Goal: Task Accomplishment & Management: Use online tool/utility

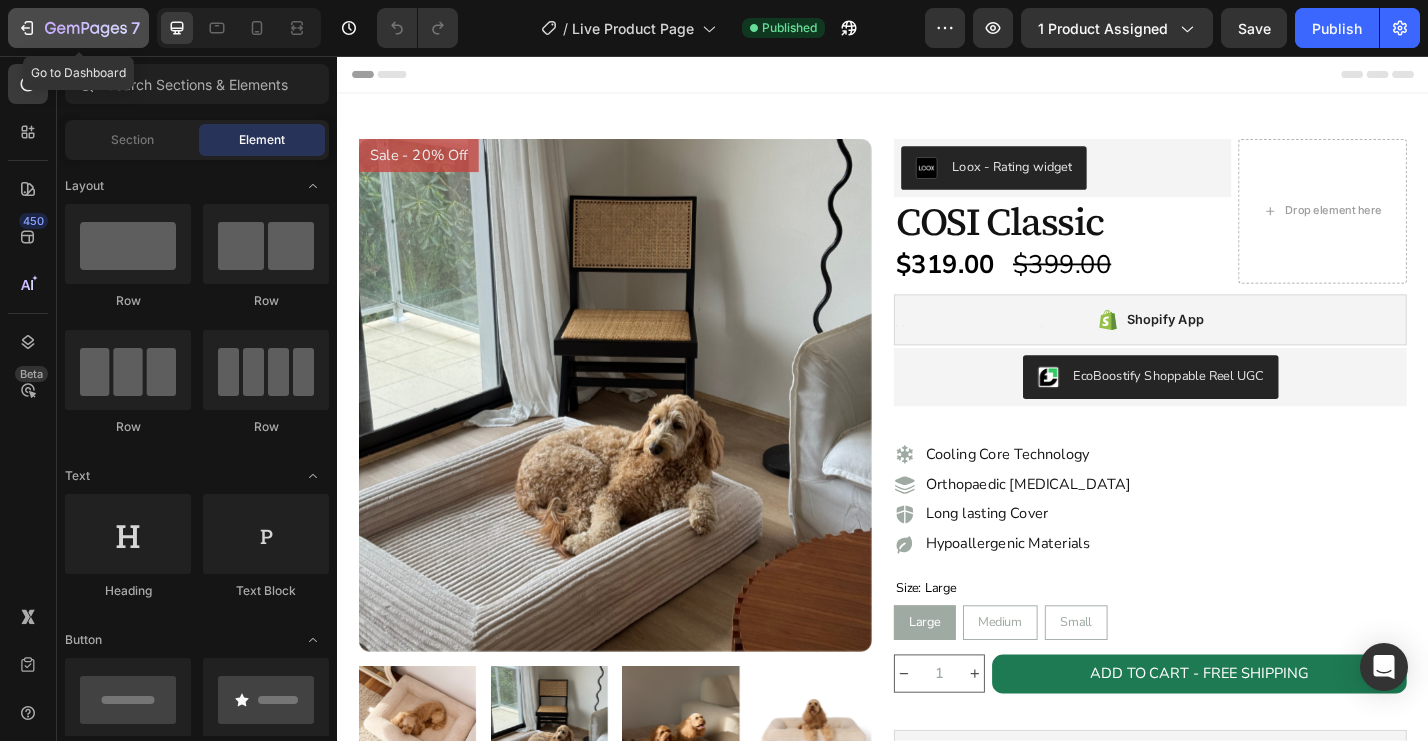
click at [69, 25] on icon "button" at bounding box center [73, 29] width 12 height 9
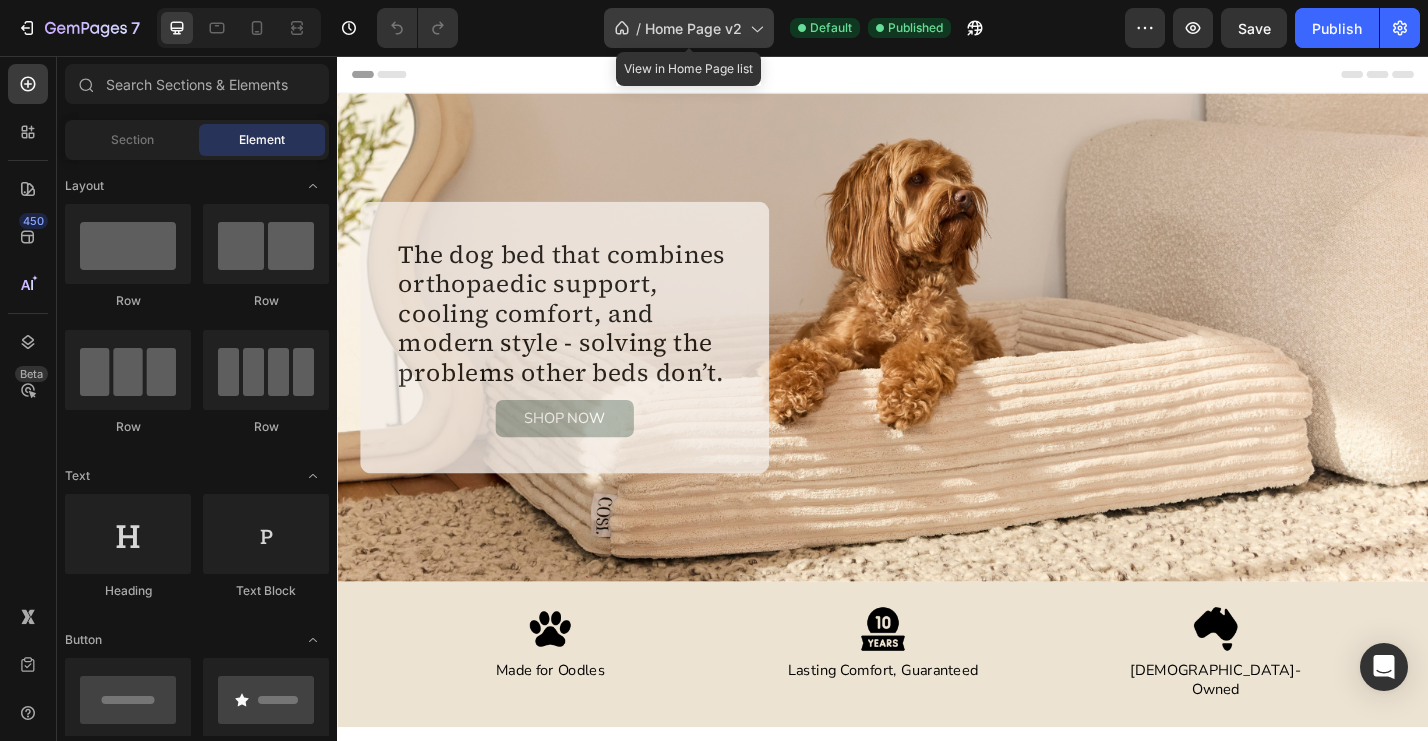
click at [709, 30] on span "Home Page v2" at bounding box center [693, 28] width 97 height 21
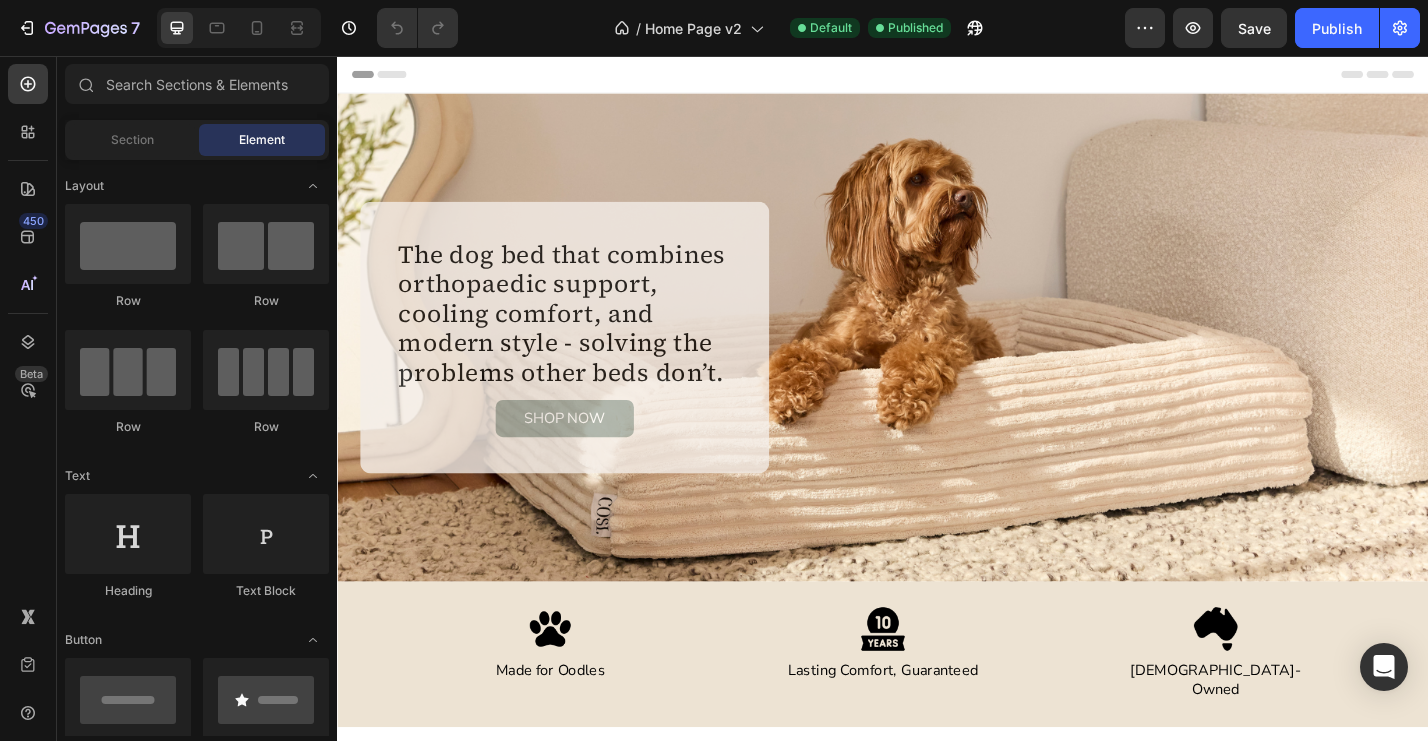
click at [558, 20] on div "/ Home Page v2 Default Published" at bounding box center [799, 28] width 651 height 40
click at [482, 278] on h2 "The dog bed that combines orthopaedic support, cooling comfort, and modern styl…" at bounding box center [587, 339] width 370 height 166
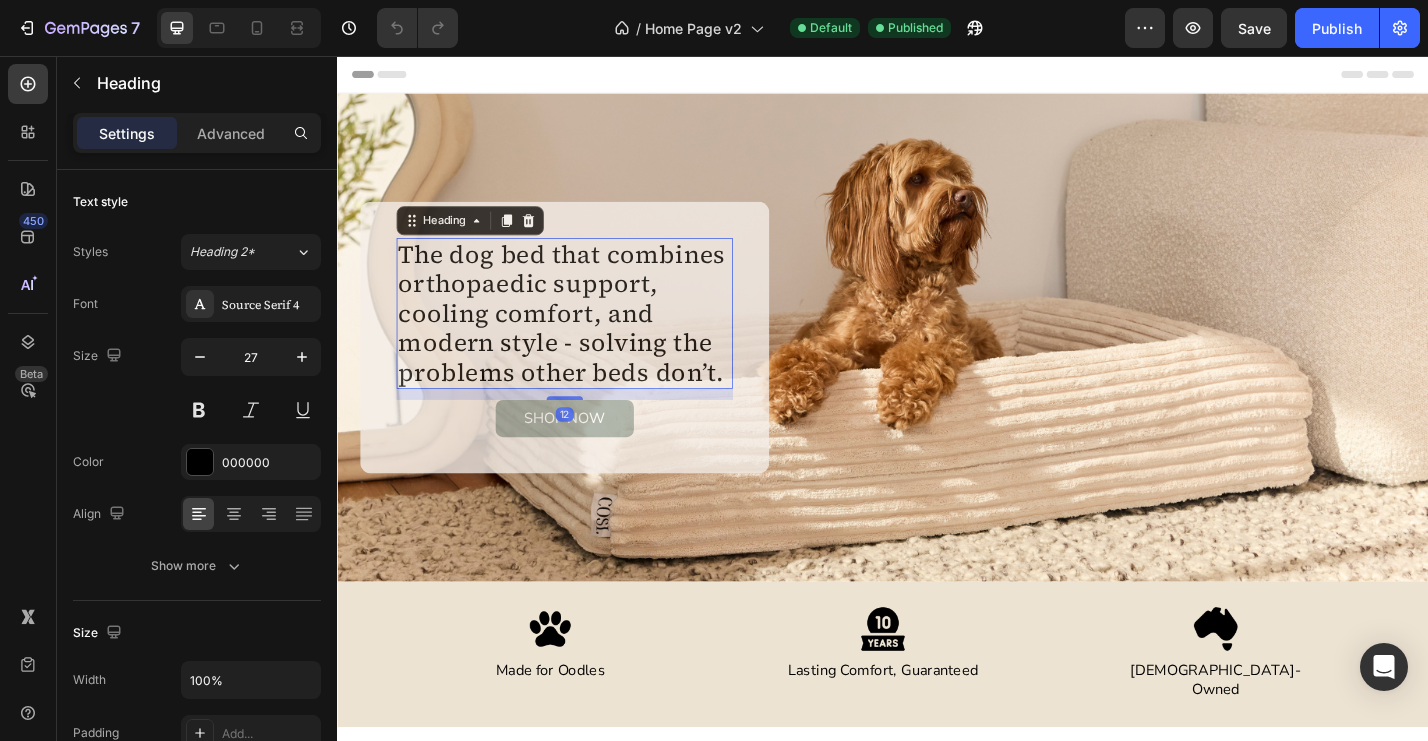
click at [477, 277] on h2 "The dog bed that combines orthopaedic support, cooling comfort, and modern styl…" at bounding box center [587, 339] width 370 height 166
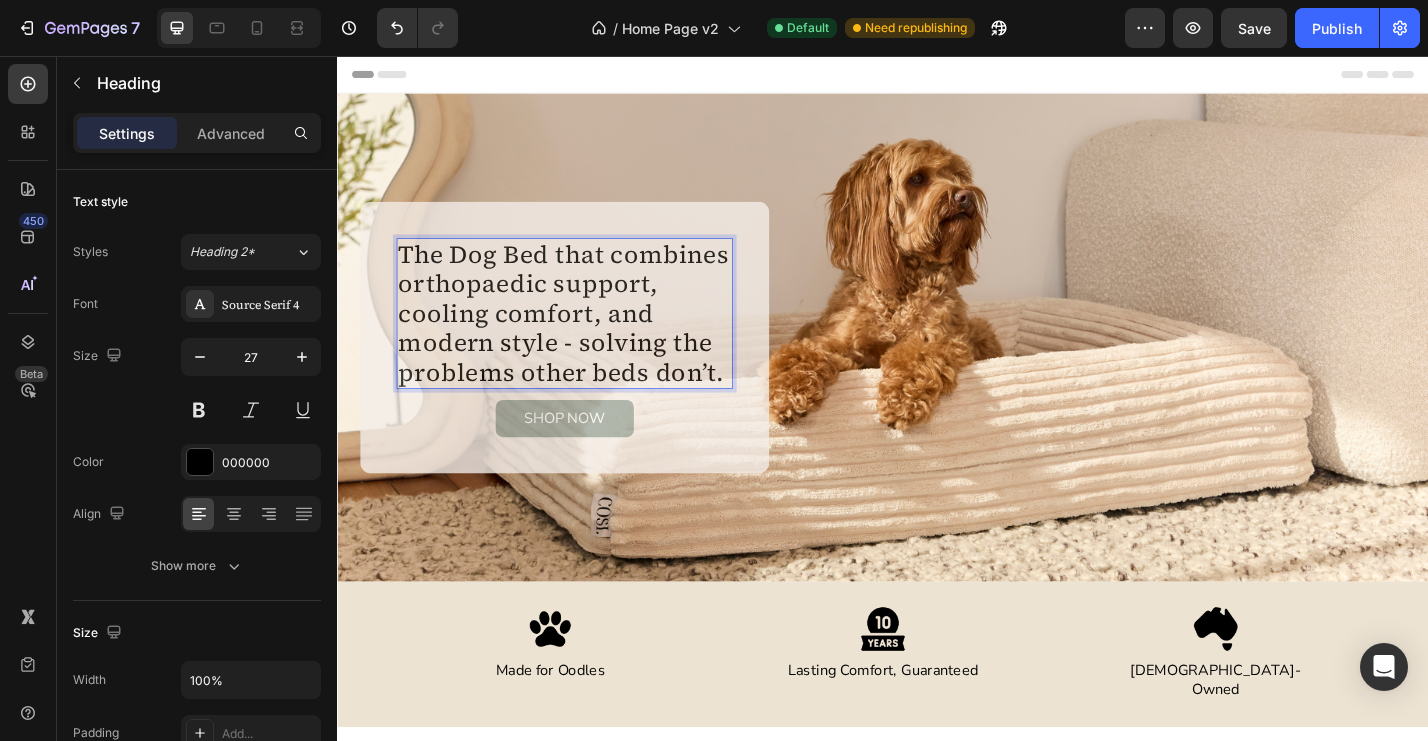
click at [586, 282] on p "The Dog Bed that combines orthopaedic support, cooling comfort, and modern styl…" at bounding box center [587, 339] width 366 height 162
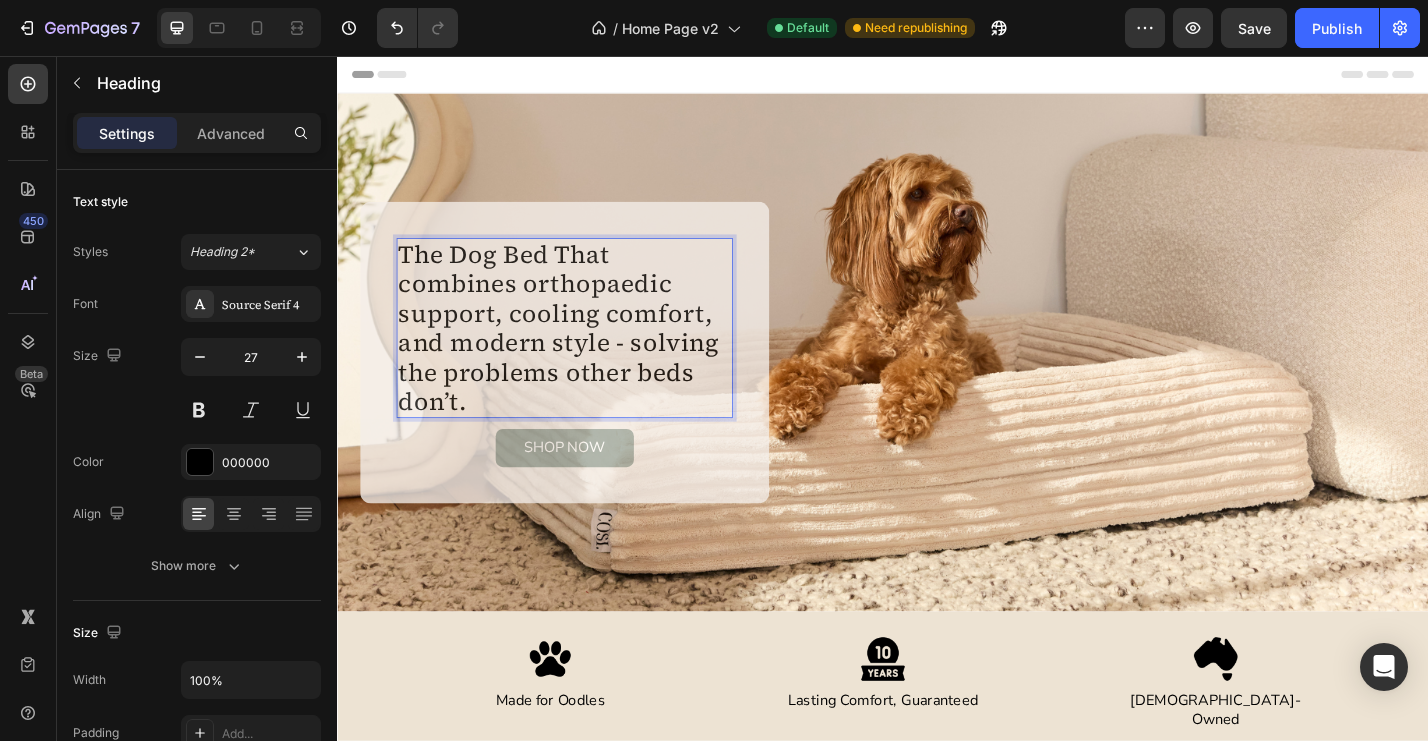
click at [418, 308] on p "The Dog Bed That combines orthopaedic support, cooling comfort, and modern styl…" at bounding box center [587, 355] width 366 height 194
click at [561, 311] on p "The Dog Bed That Combines orthopaedic support, cooling comfort, and modern styl…" at bounding box center [587, 355] width 366 height 194
click at [412, 331] on p "The Dog Bed That Combines Orthopaedic support, cooling comfort, and modern styl…" at bounding box center [587, 355] width 366 height 194
click at [541, 344] on p "The Dog Bed That Combines Orthopaedic Support, cooling comfort, and modern styl…" at bounding box center [587, 355] width 366 height 194
click at [648, 337] on p "The Dog Bed That Combines Orthopaedic Support, Cooling comfort, and modern styl…" at bounding box center [587, 355] width 366 height 194
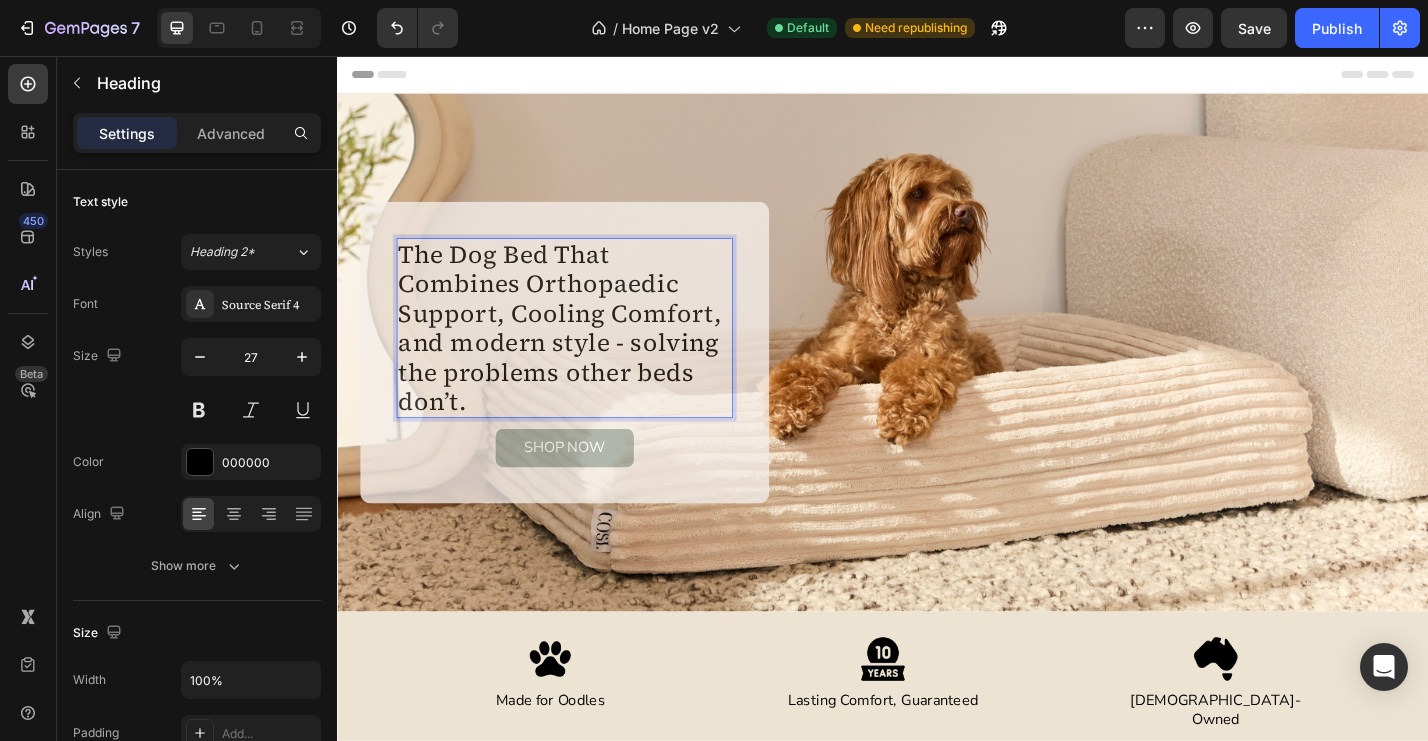
click at [409, 379] on p "The Dog Bed That Combines Orthopaedic Support, Cooling Comfort, and modern styl…" at bounding box center [587, 355] width 366 height 194
click at [198, 364] on icon "button" at bounding box center [200, 357] width 20 height 20
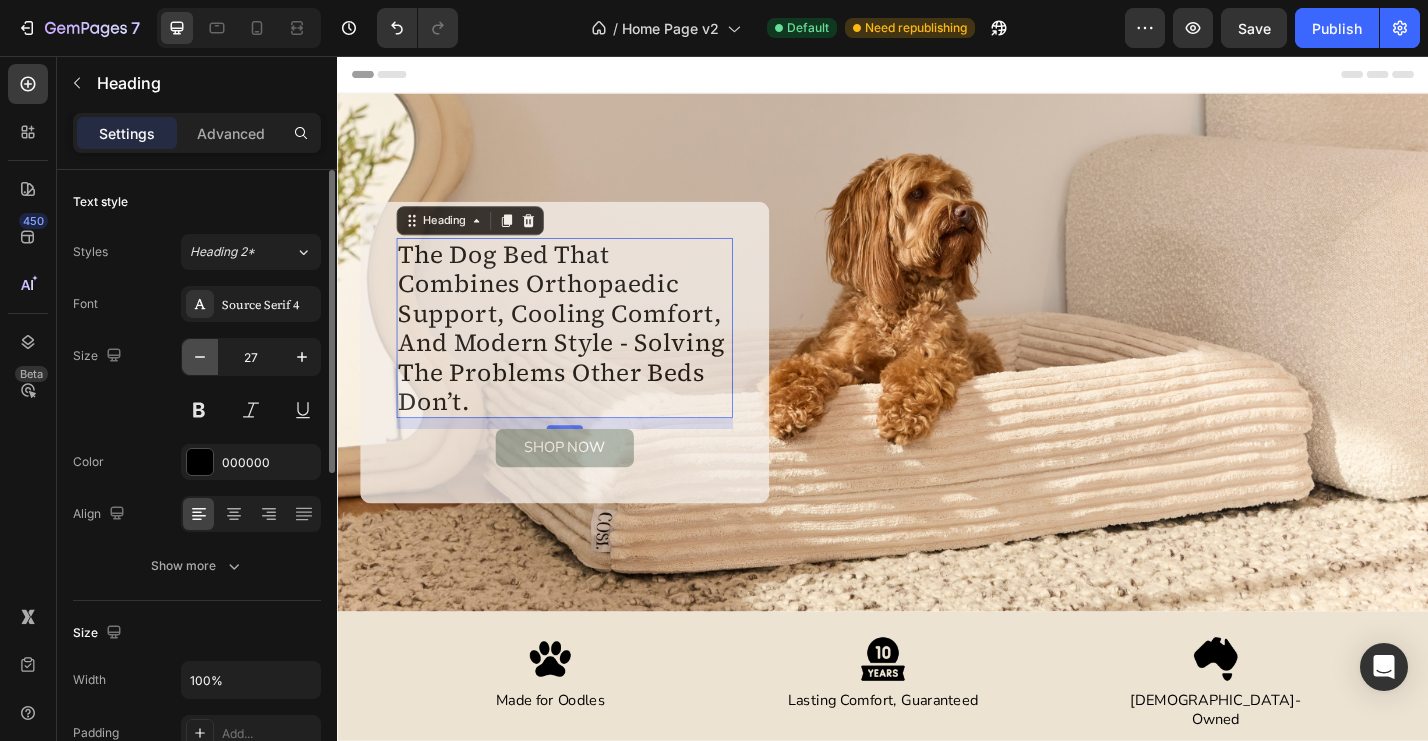
type input "26"
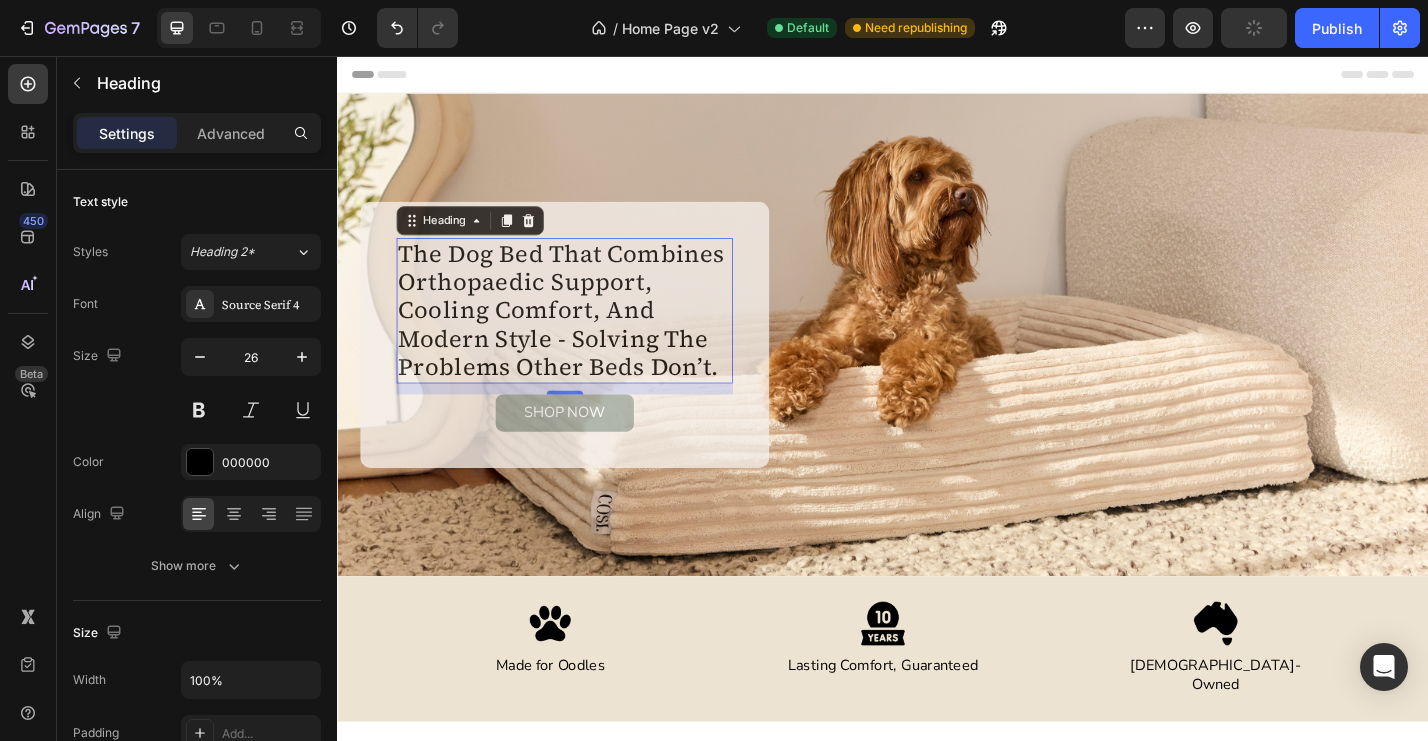
click at [1144, 86] on div "Header" at bounding box center [937, 76] width 1168 height 40
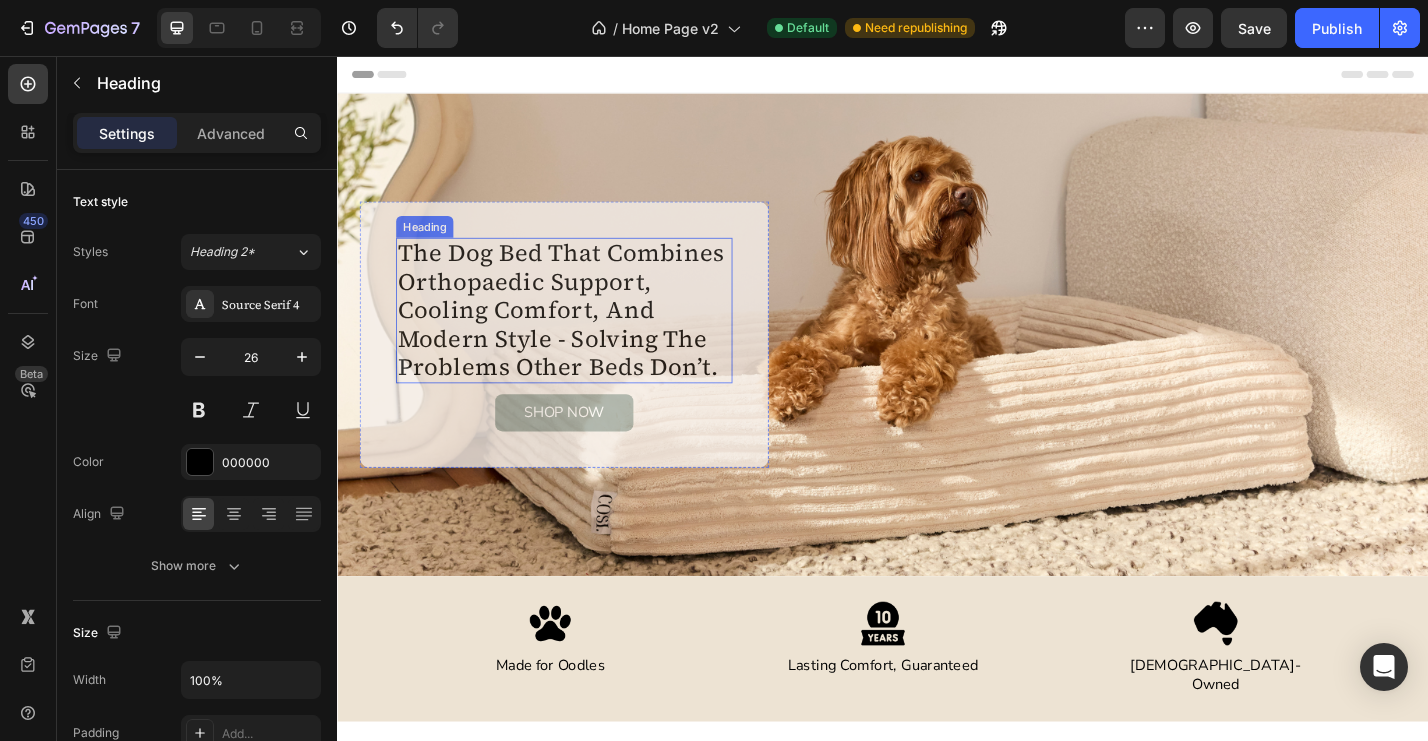
click at [432, 281] on p "The Dog Bed That Combines Orthopaedic Support, Cooling Comfort, And Modern Styl…" at bounding box center [587, 336] width 366 height 156
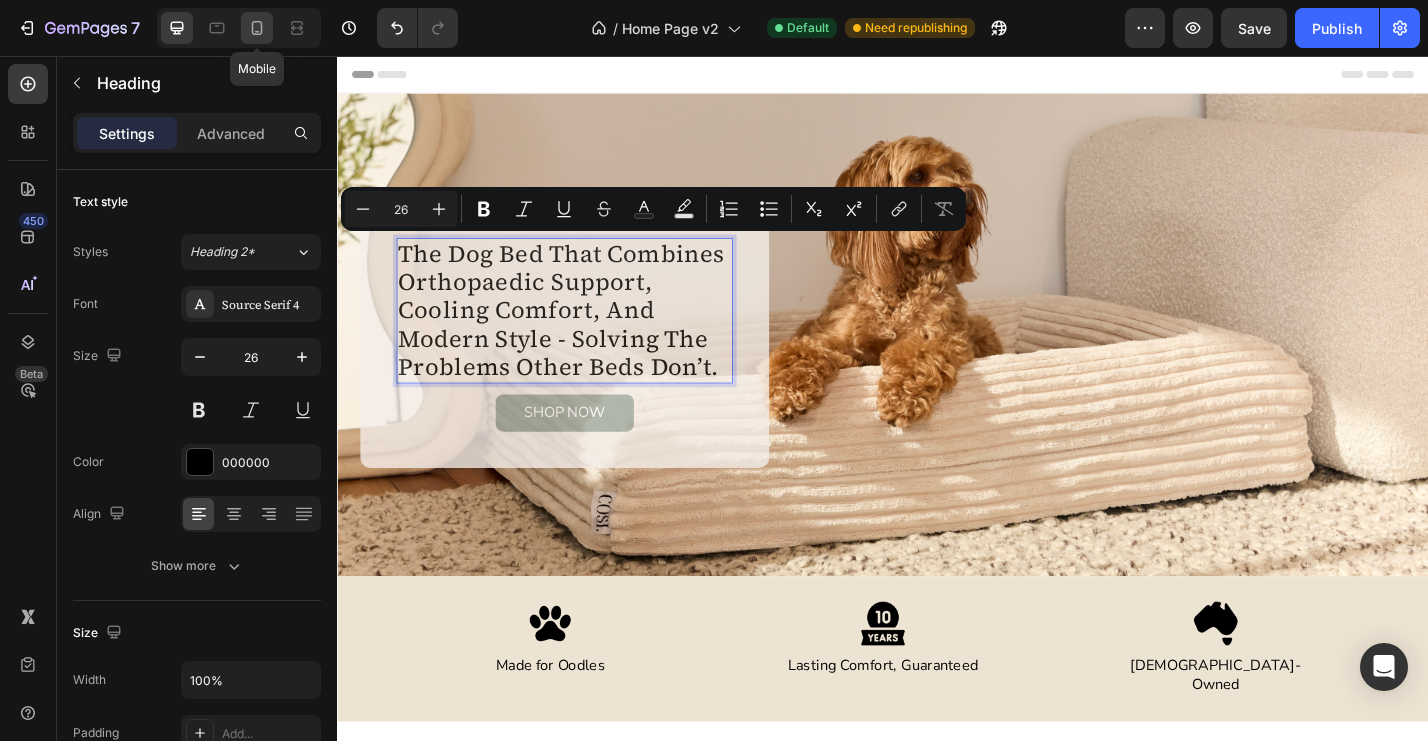
click at [263, 32] on icon at bounding box center [257, 28] width 20 height 20
type input "32"
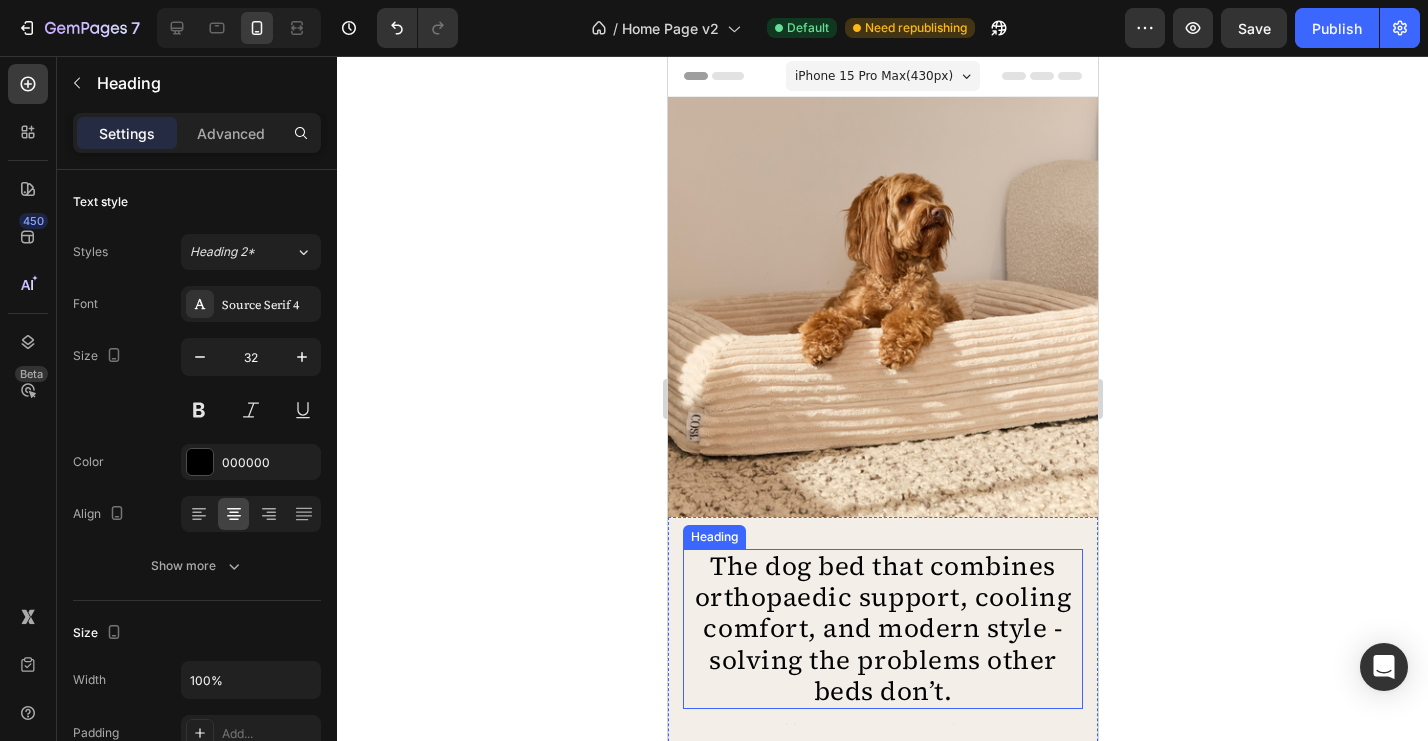
click at [778, 590] on h2 "The dog bed that combines orthopaedic support, cooling comfort, and modern styl…" at bounding box center [882, 629] width 400 height 160
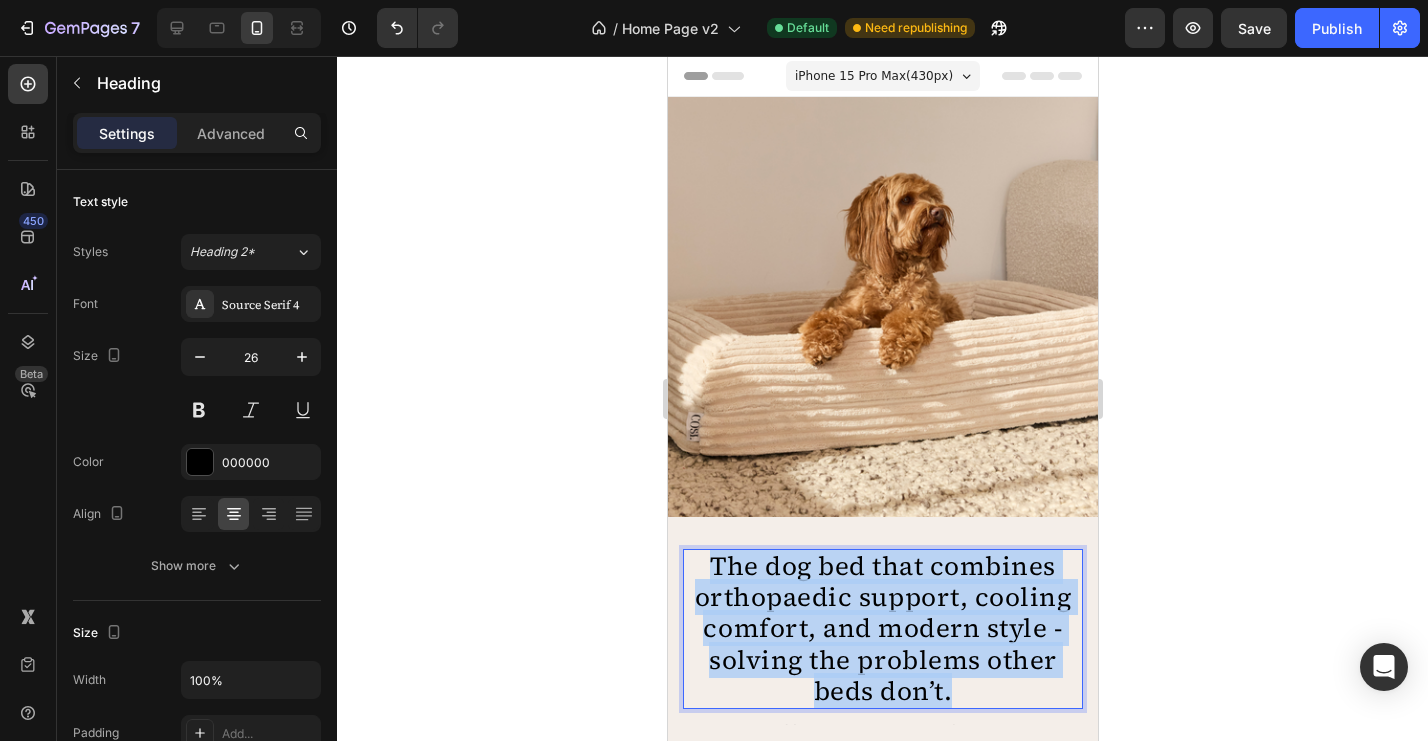
click at [778, 590] on p "The dog bed that combines orthopaedic support, cooling comfort, and modern styl…" at bounding box center [882, 629] width 396 height 156
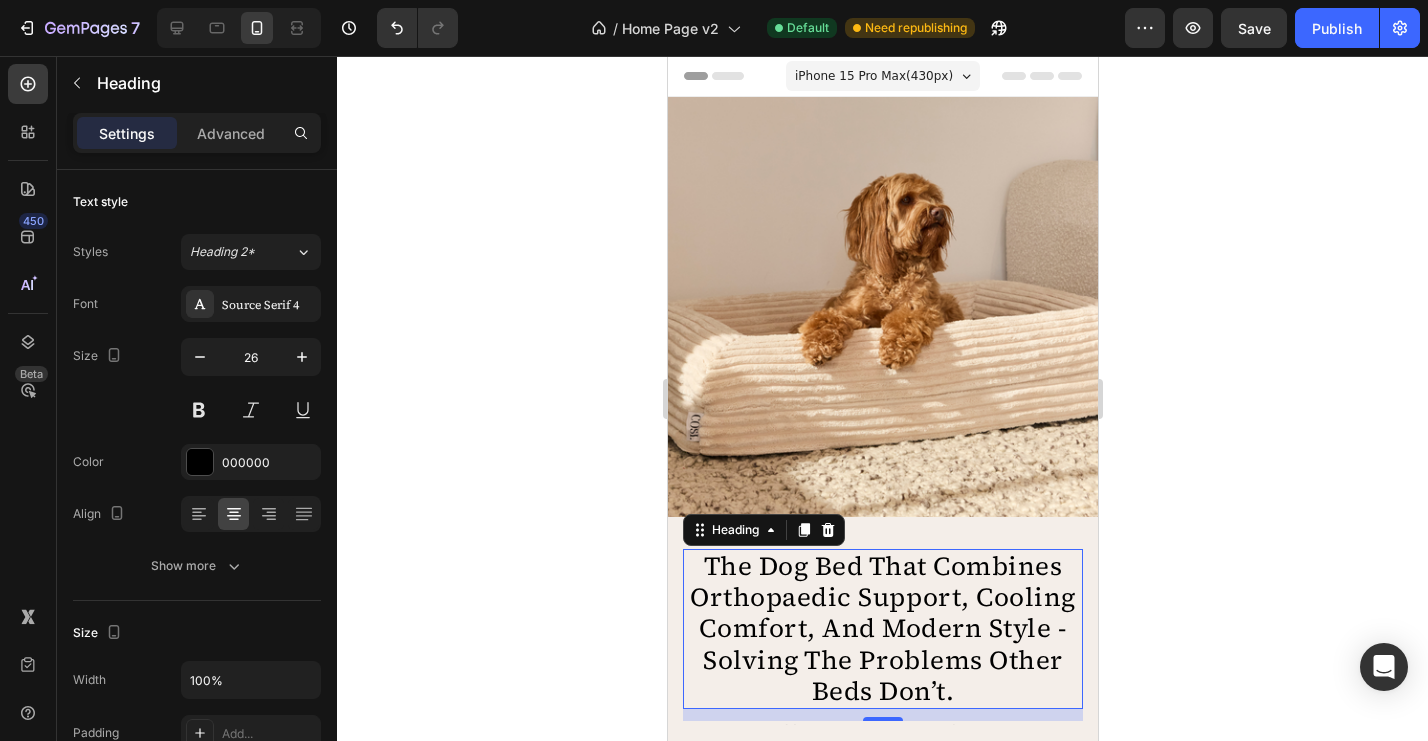
click at [1242, 499] on div at bounding box center [882, 398] width 1091 height 685
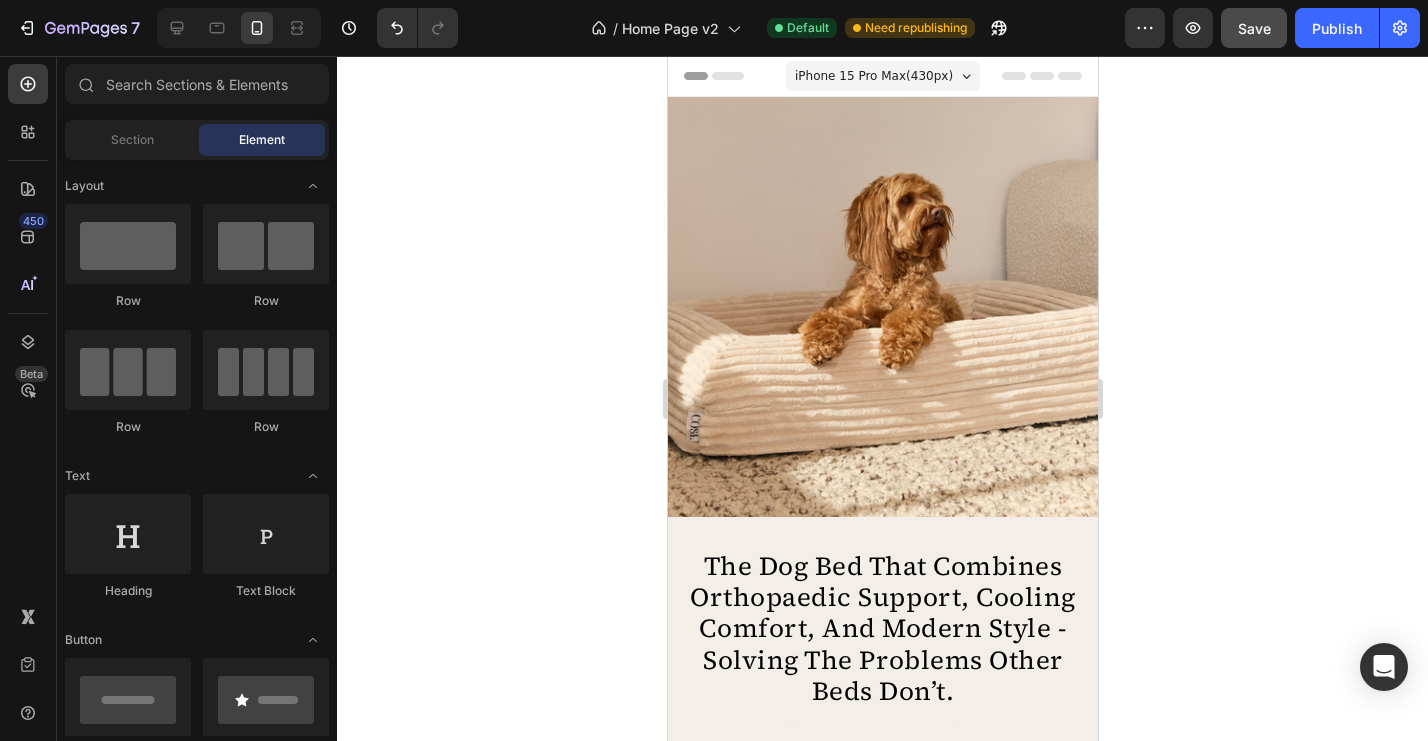
click at [1259, 24] on span "Save" at bounding box center [1254, 28] width 33 height 17
click at [1340, 35] on div "Publish" at bounding box center [1337, 28] width 50 height 21
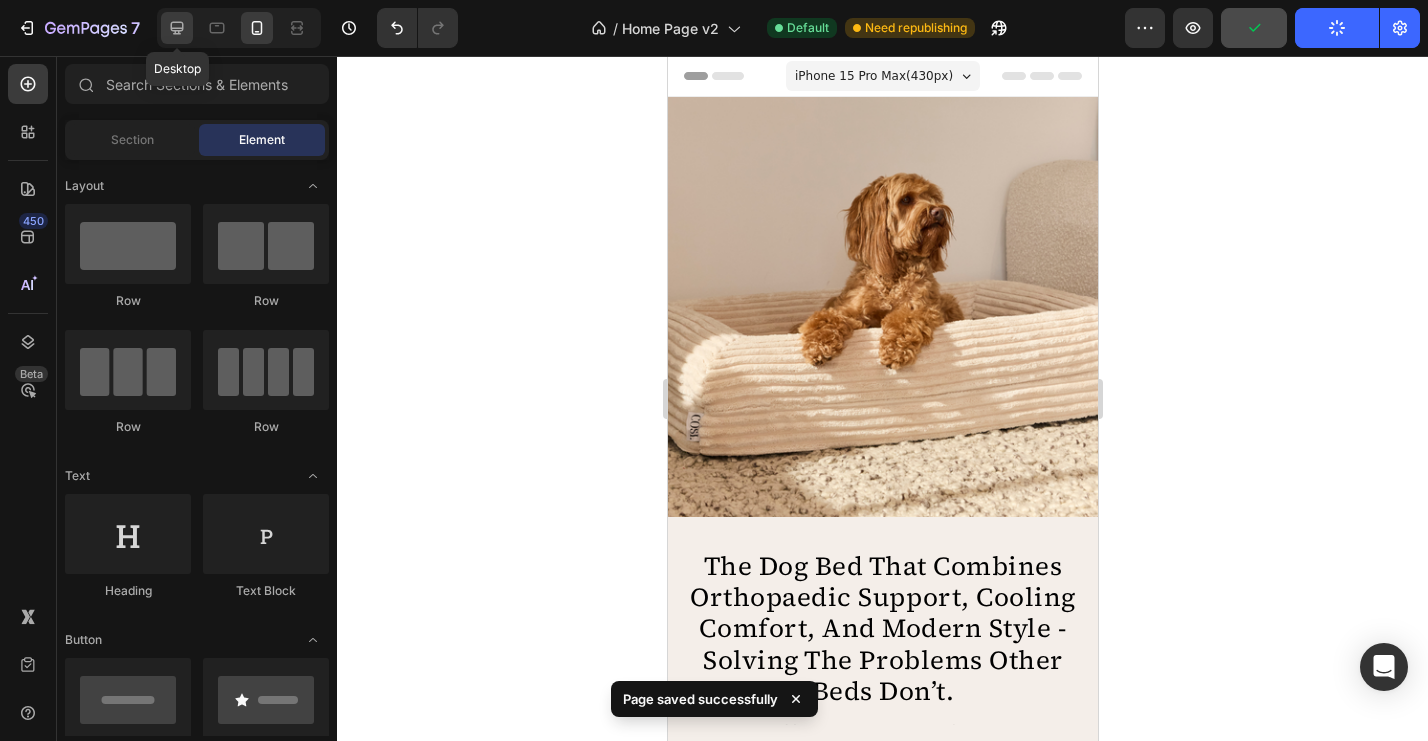
click at [164, 22] on div at bounding box center [177, 28] width 32 height 32
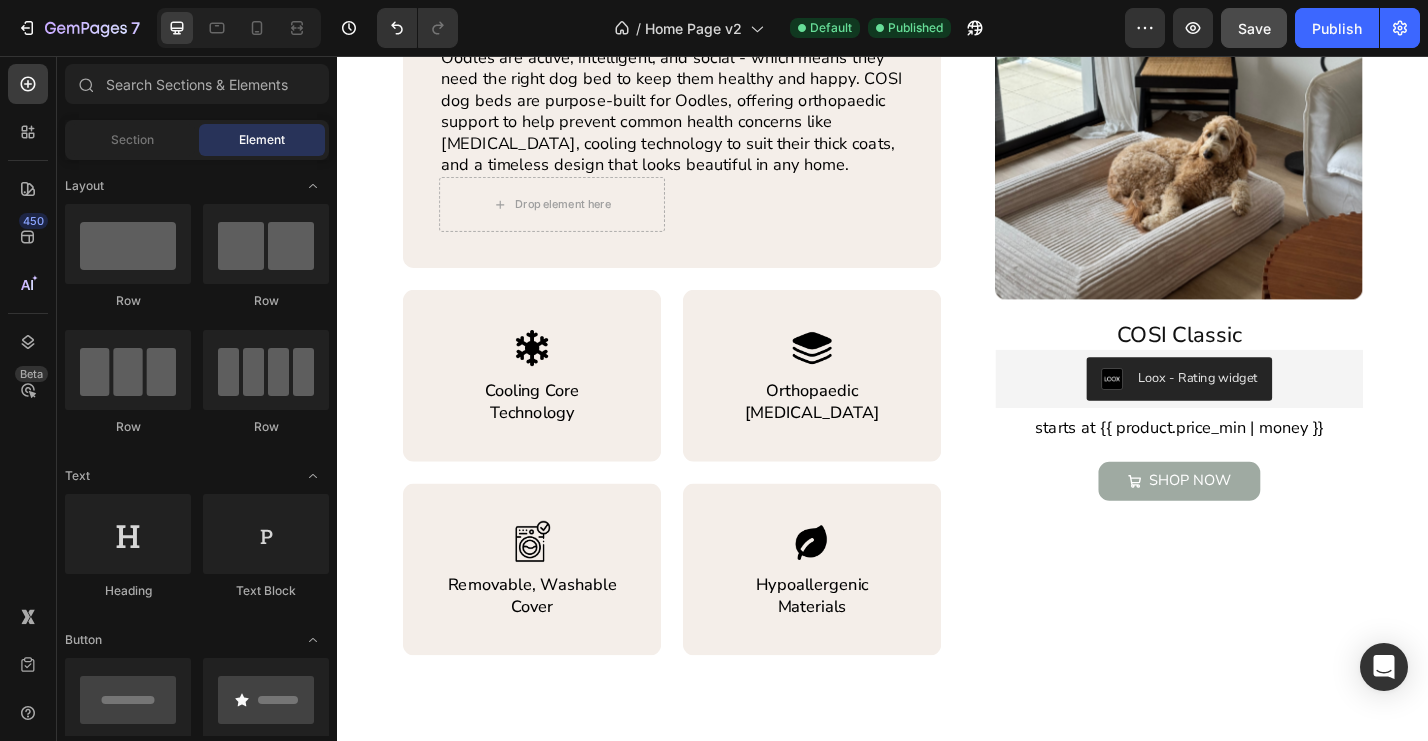
scroll to position [934, 0]
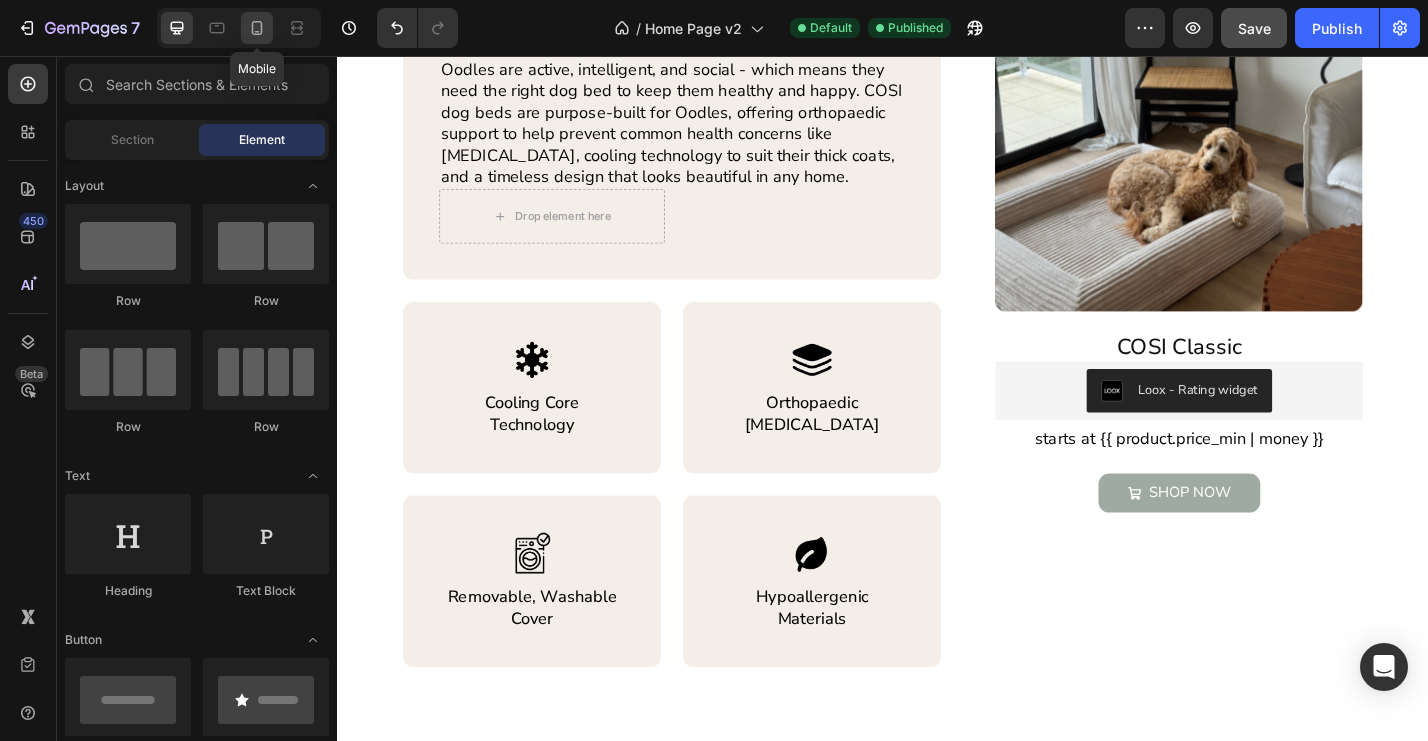
click at [255, 16] on div at bounding box center [257, 28] width 32 height 32
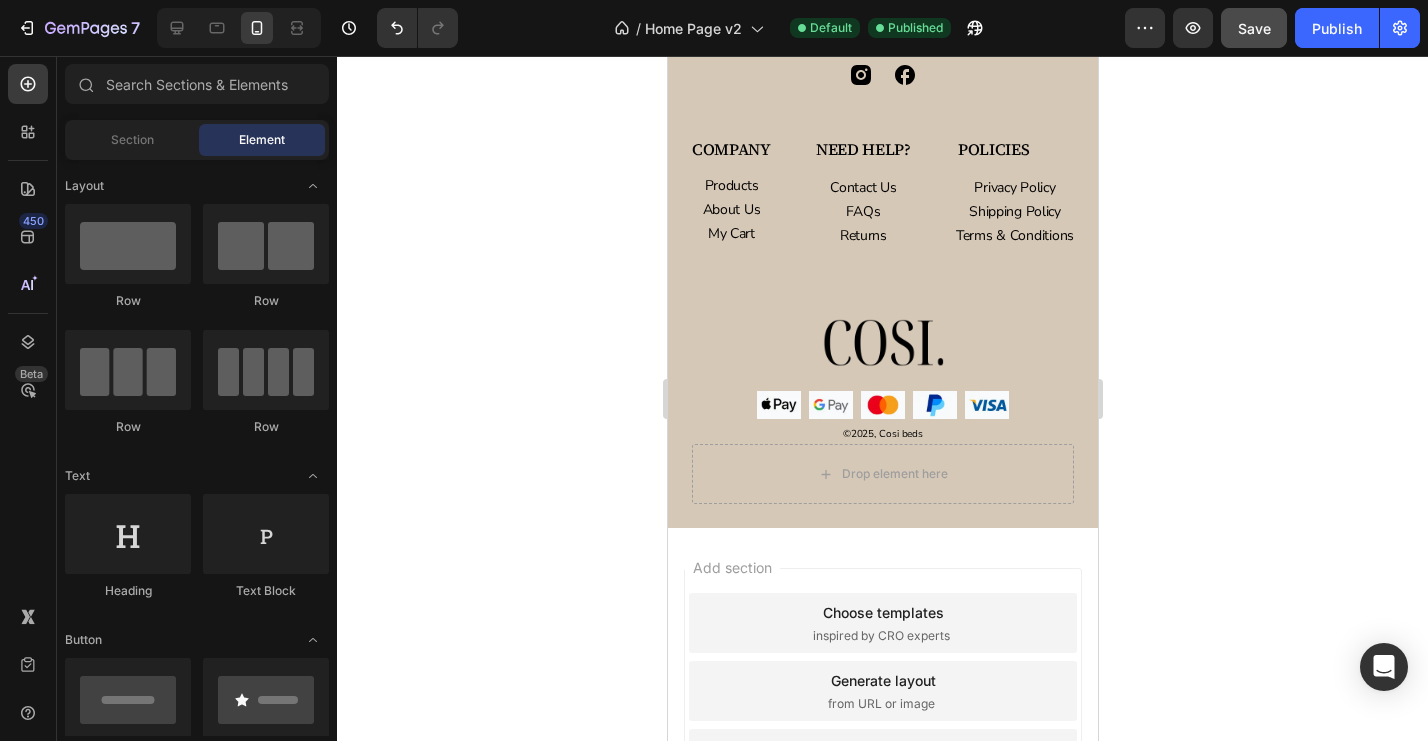
scroll to position [5193, 0]
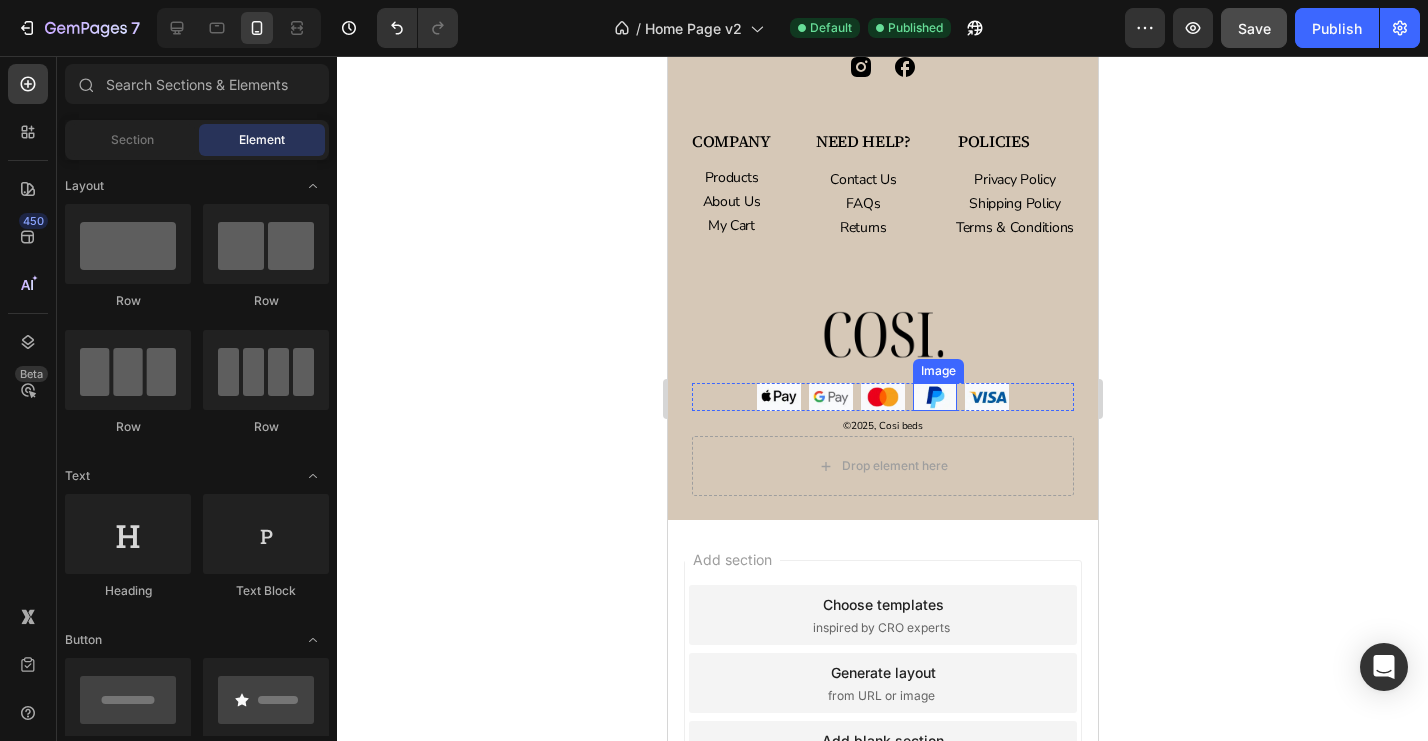
click at [931, 399] on img at bounding box center [934, 397] width 44 height 28
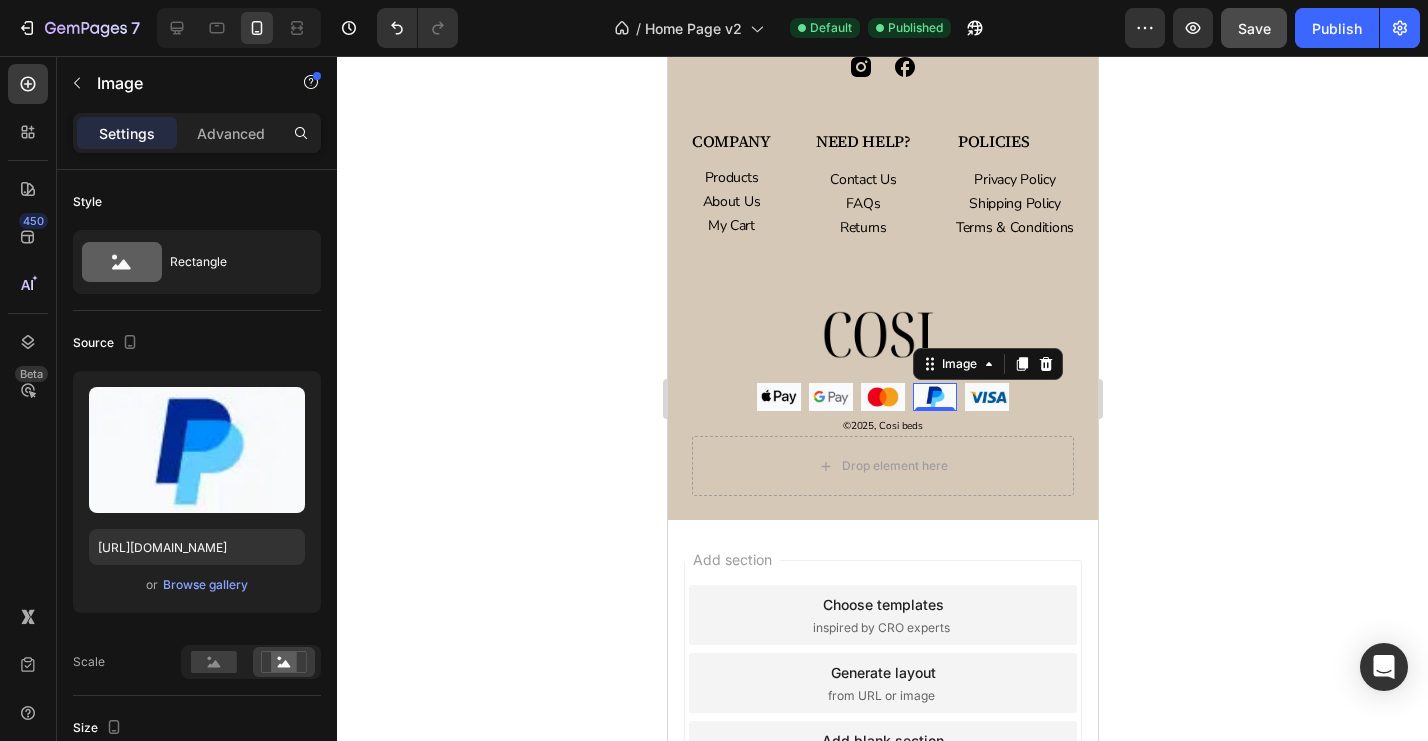
click at [535, 480] on div at bounding box center [882, 398] width 1091 height 685
click at [936, 401] on img at bounding box center [934, 397] width 44 height 28
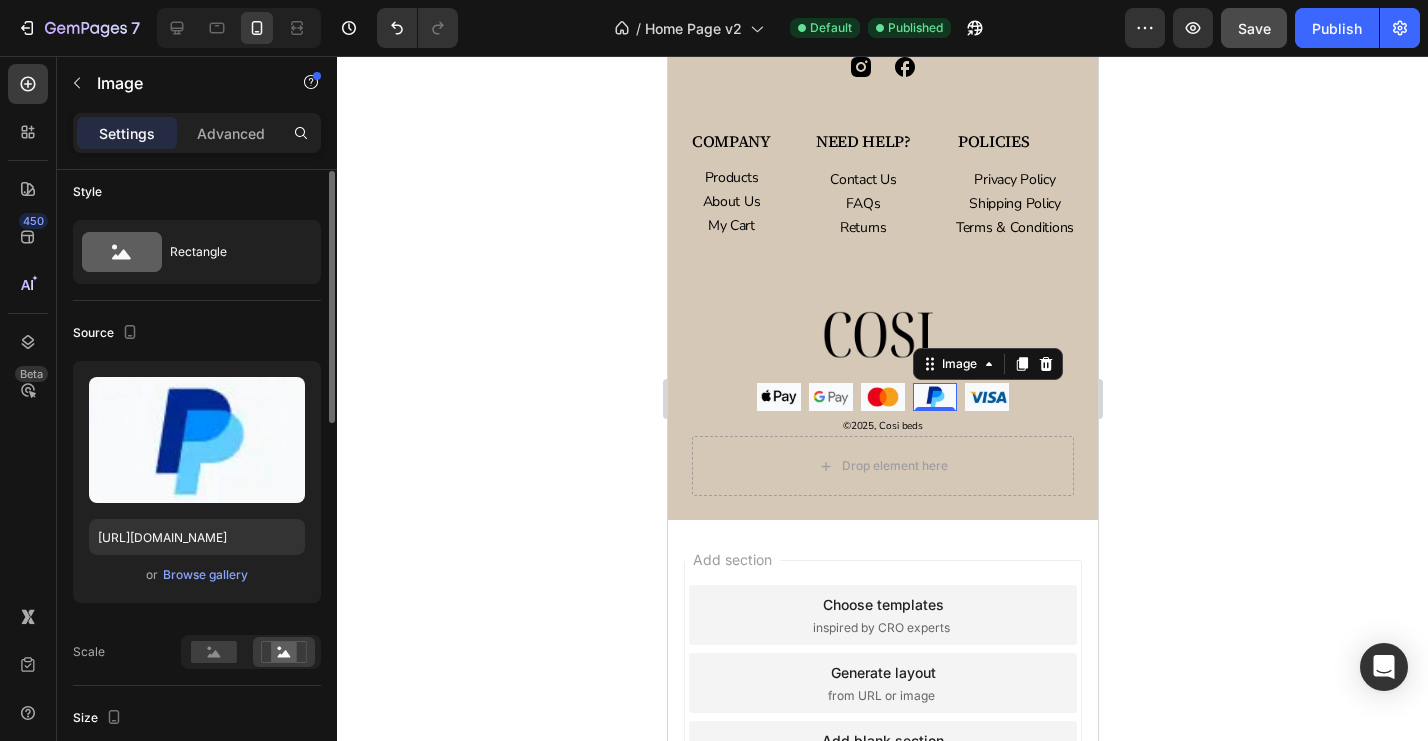
scroll to position [0, 0]
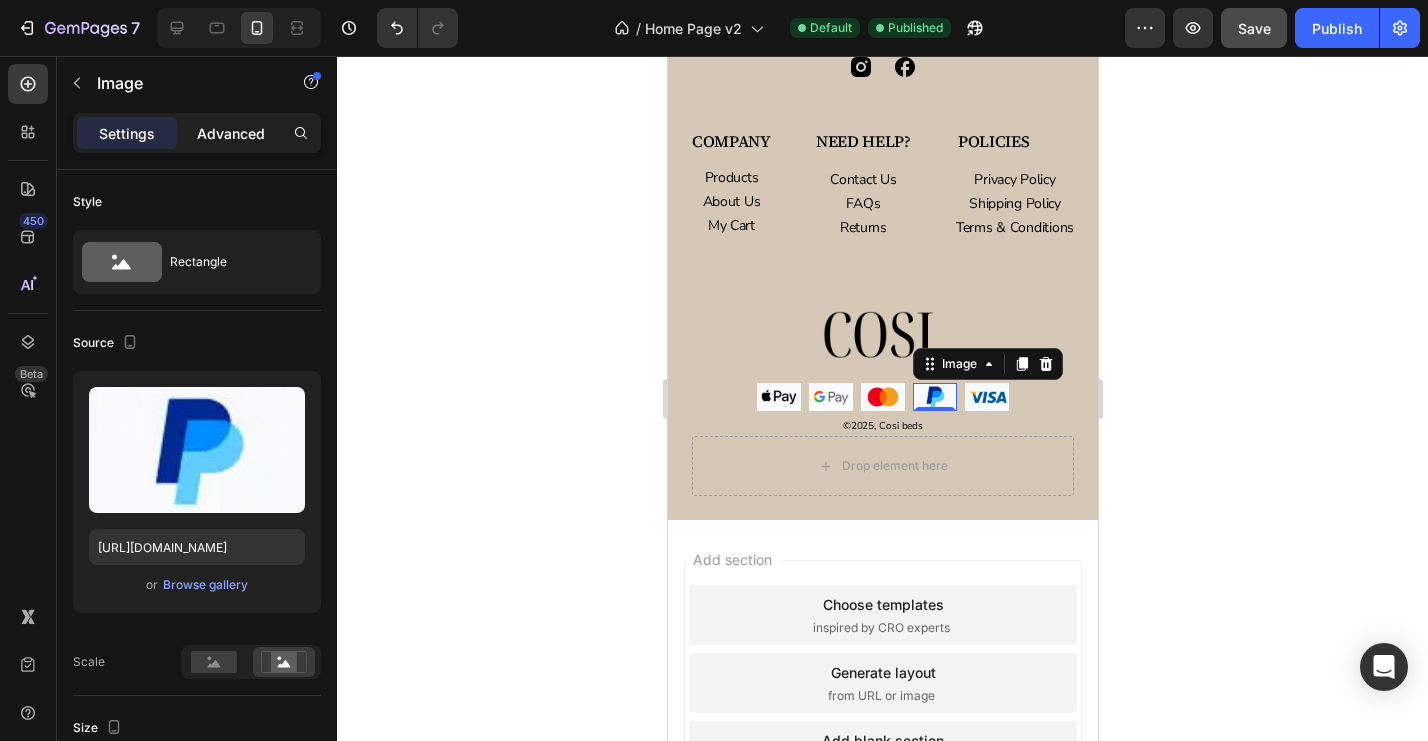
click at [228, 131] on p "Advanced" at bounding box center [231, 133] width 68 height 21
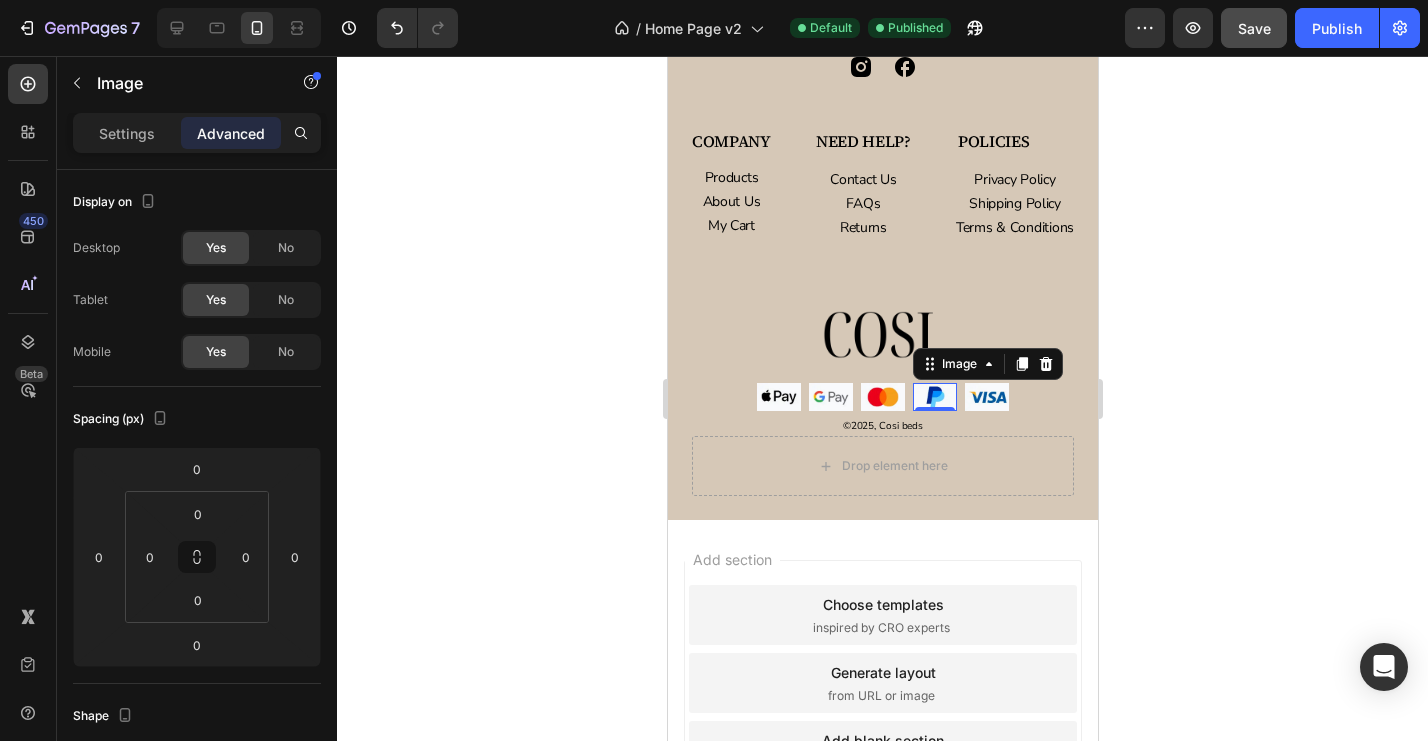
click at [1243, 461] on div at bounding box center [882, 398] width 1091 height 685
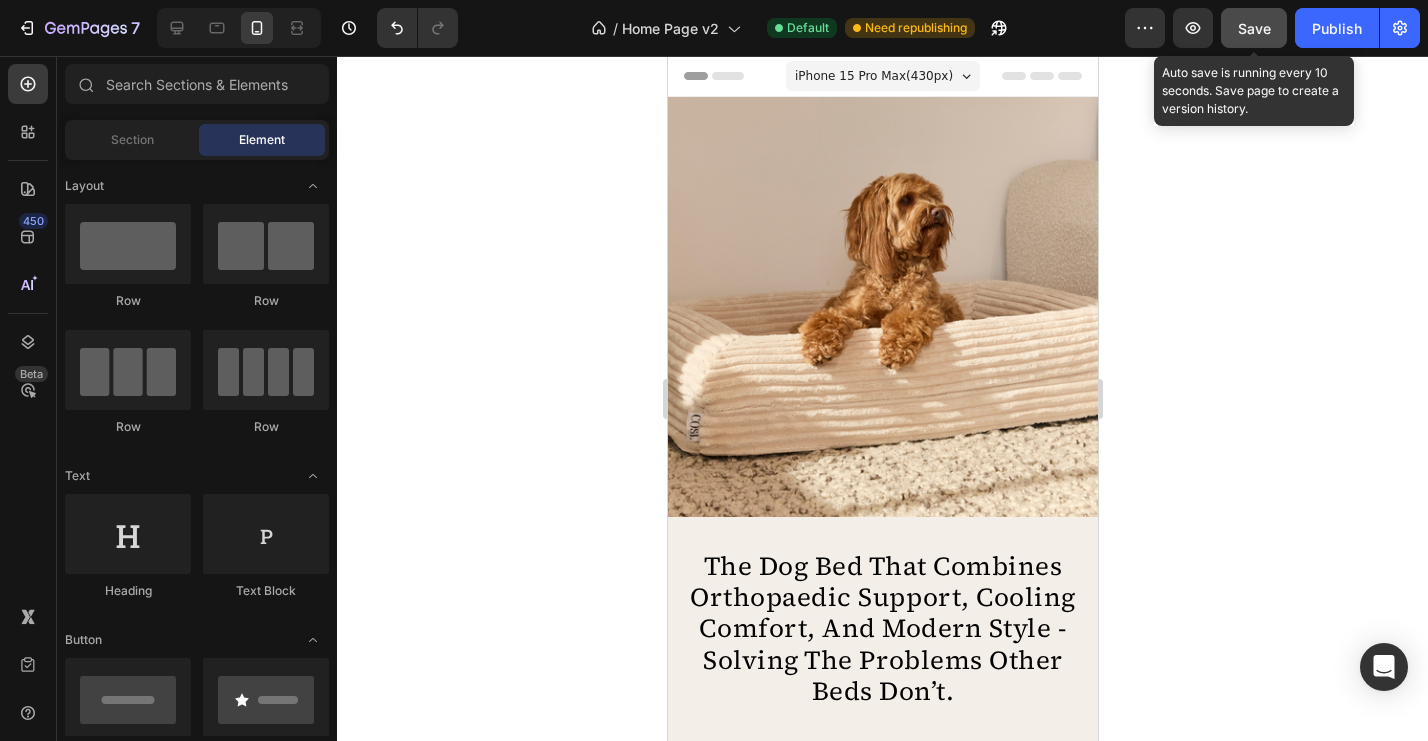
click at [1249, 32] on span "Save" at bounding box center [1254, 28] width 33 height 17
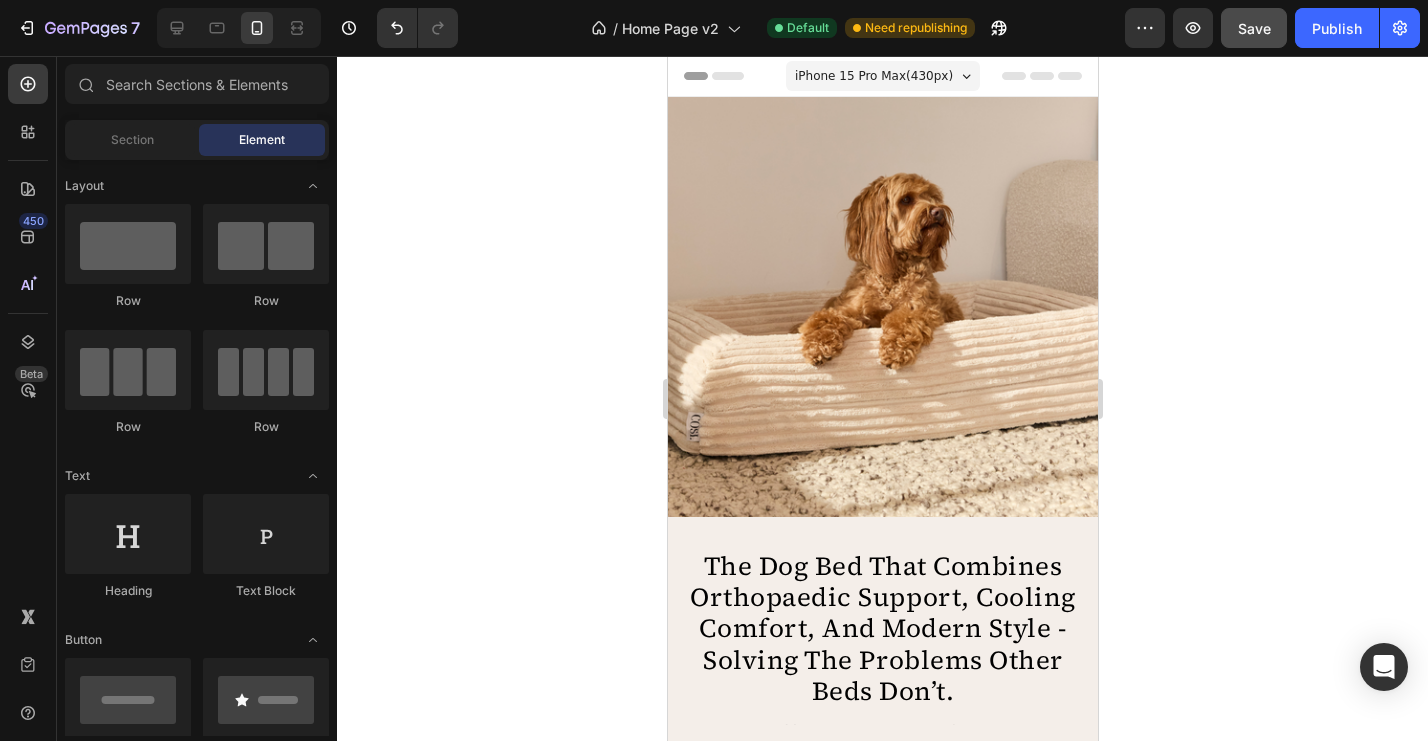
click at [1344, 50] on div "7 Version history / Home Page v2 Default Need republishing Preview Save Publish" at bounding box center [714, 28] width 1428 height 57
click at [1332, 27] on div "Publish" at bounding box center [1337, 28] width 50 height 21
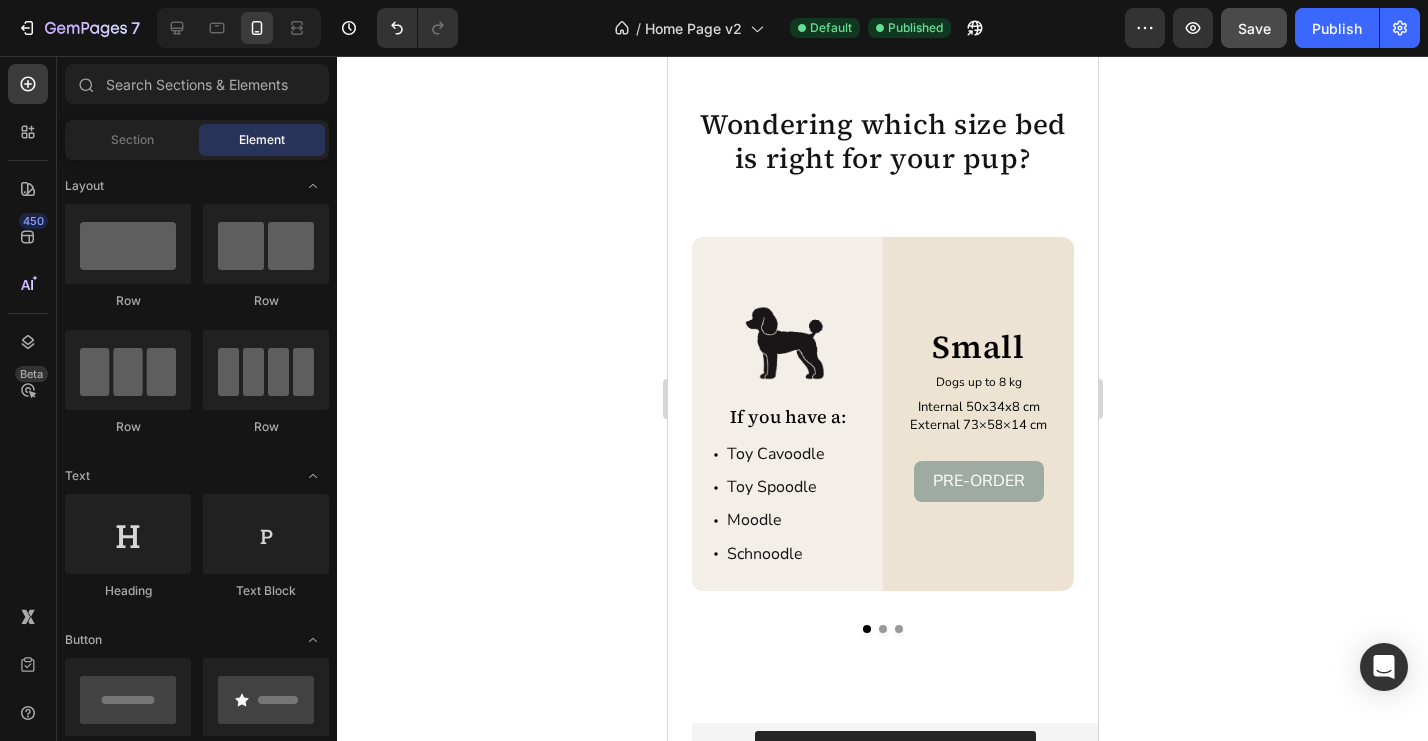
scroll to position [3446, 0]
